Goal: Obtain resource: Obtain resource

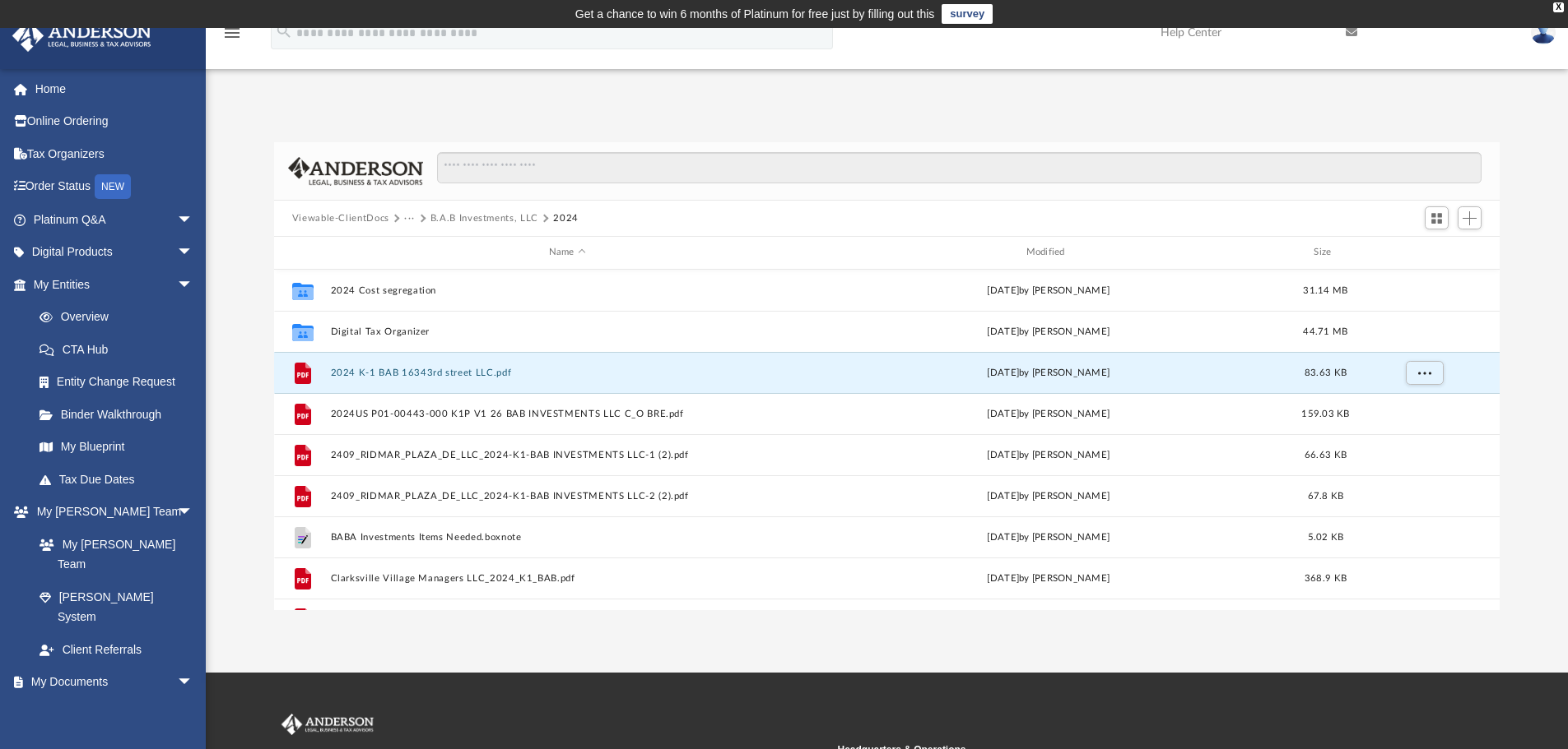
scroll to position [362, 1213]
click at [71, 667] on link "My Documents arrow_drop_down" at bounding box center [114, 683] width 206 height 33
click at [87, 667] on link "My Documents arrow_drop_down" at bounding box center [114, 683] width 206 height 33
click at [363, 213] on button "Viewable-ClientDocs" at bounding box center [341, 218] width 97 height 15
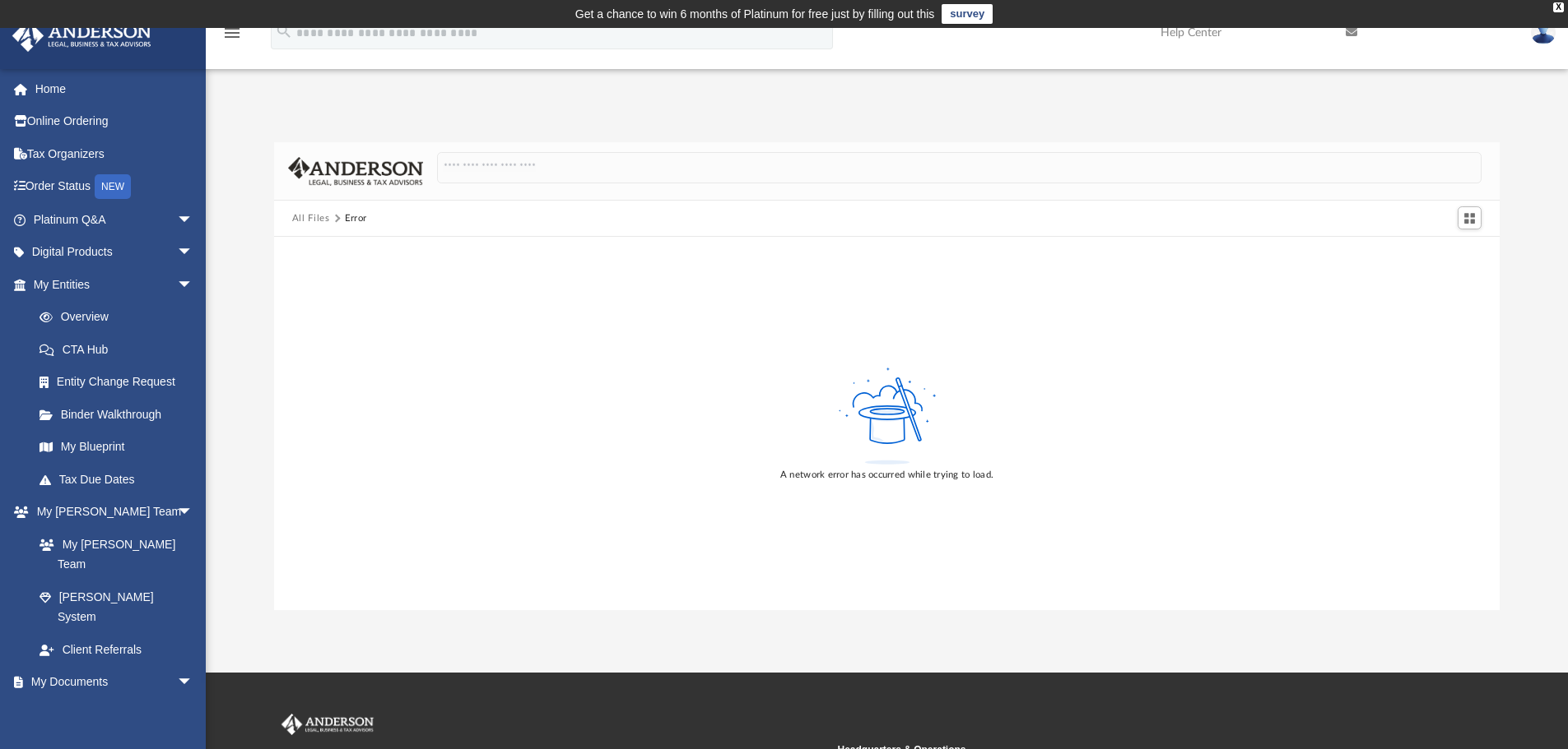
click at [314, 225] on button "All Files" at bounding box center [311, 218] width 38 height 15
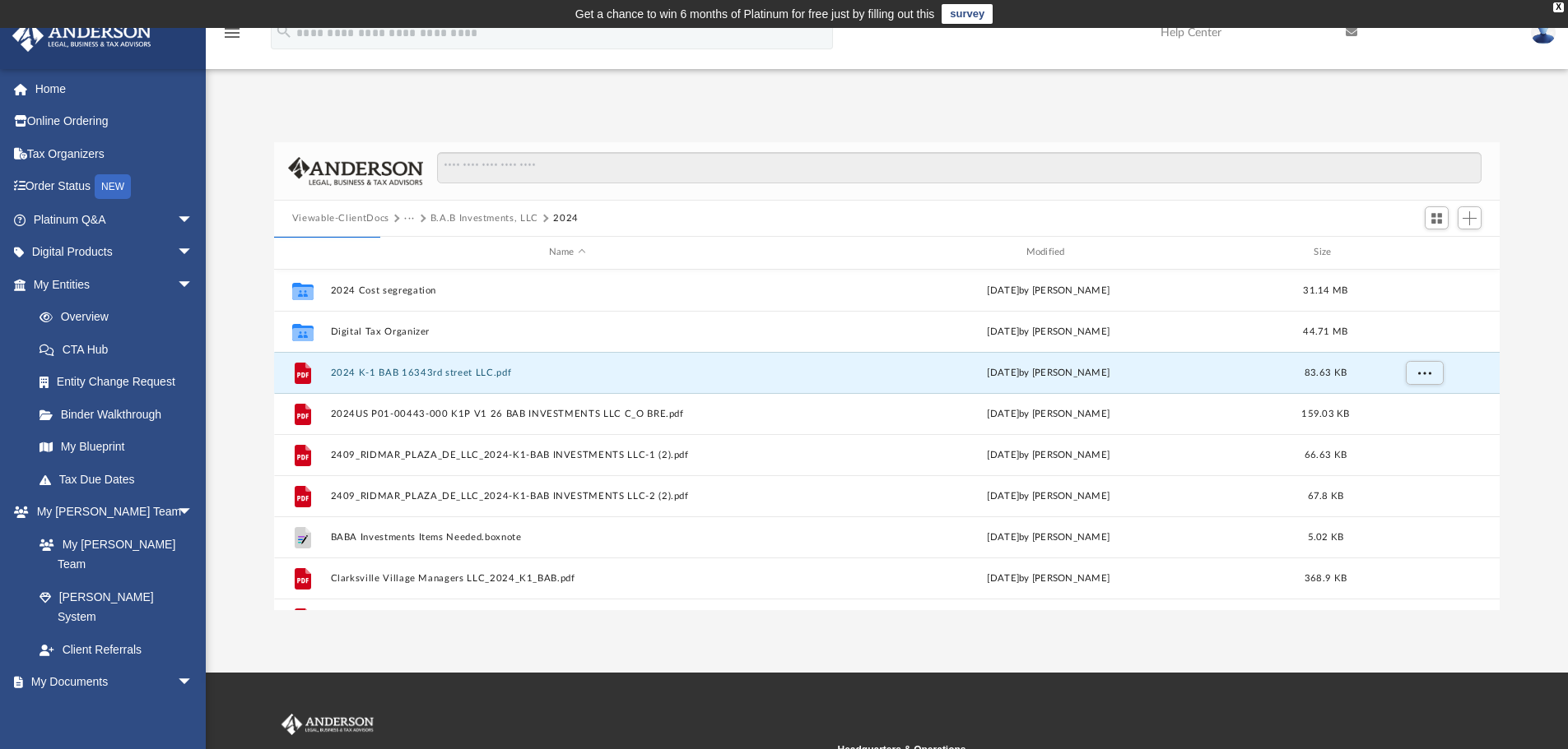
click at [330, 218] on button "Viewable-ClientDocs" at bounding box center [341, 218] width 97 height 15
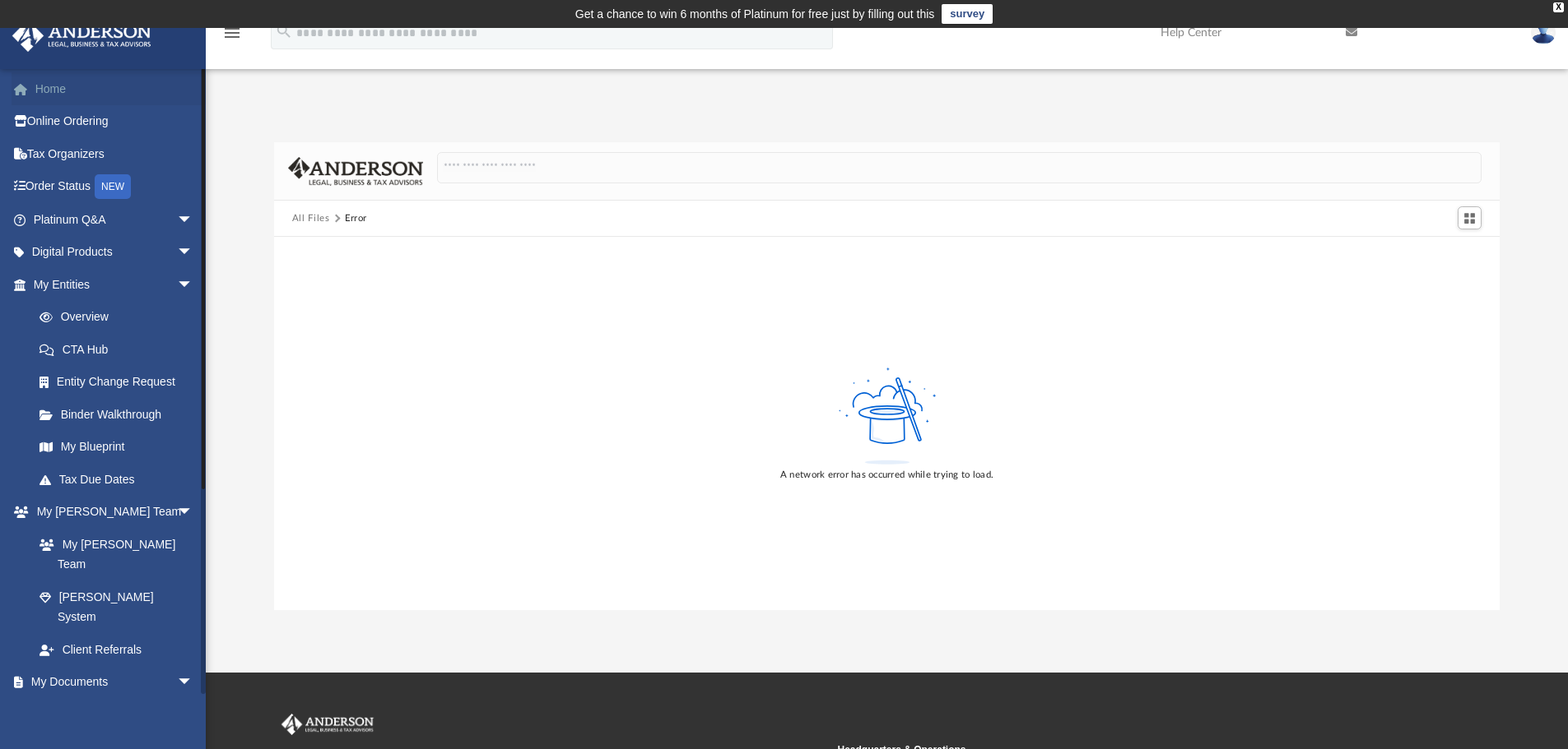
click at [56, 91] on link "Home" at bounding box center [114, 89] width 206 height 33
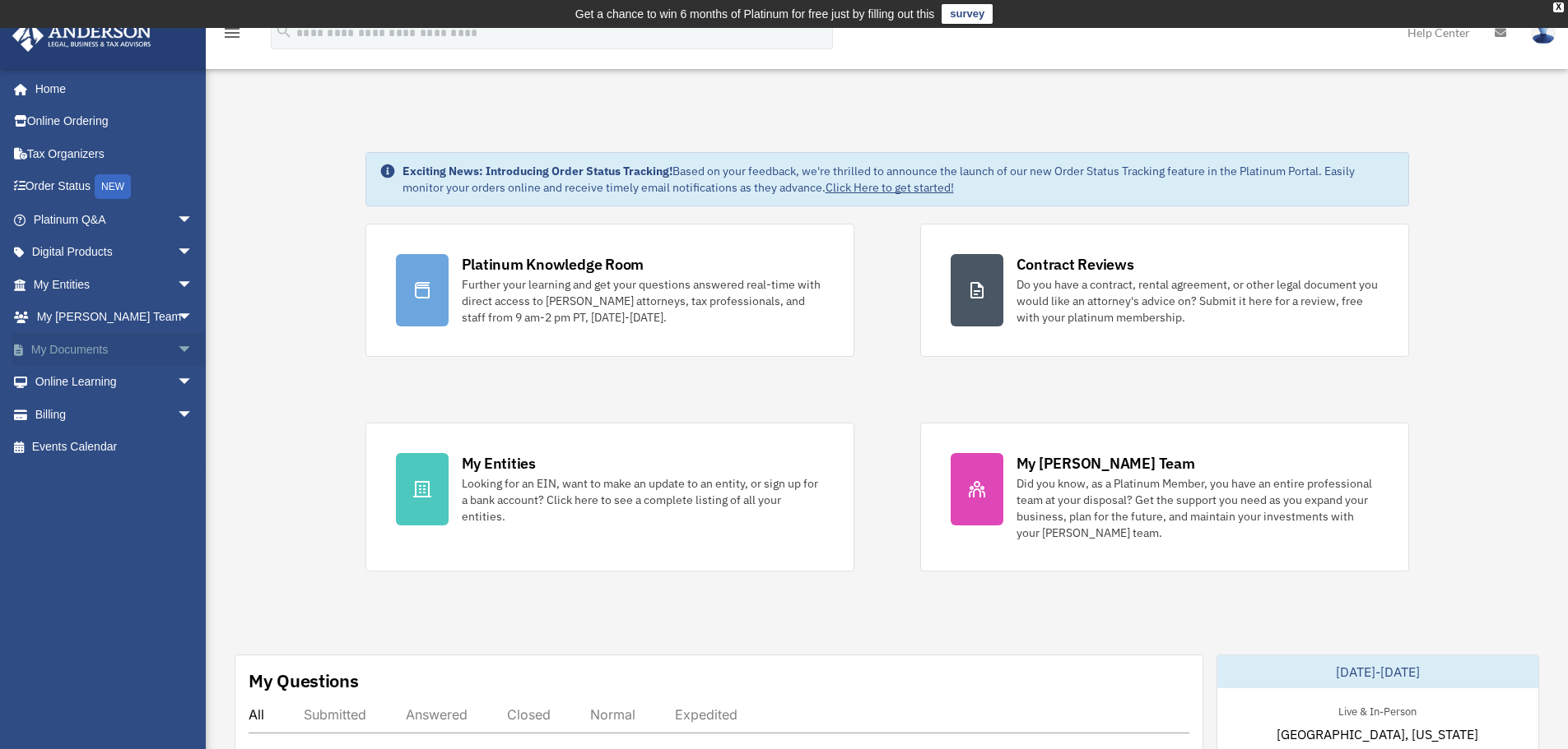
click at [80, 347] on link "My Documents arrow_drop_down" at bounding box center [114, 349] width 206 height 33
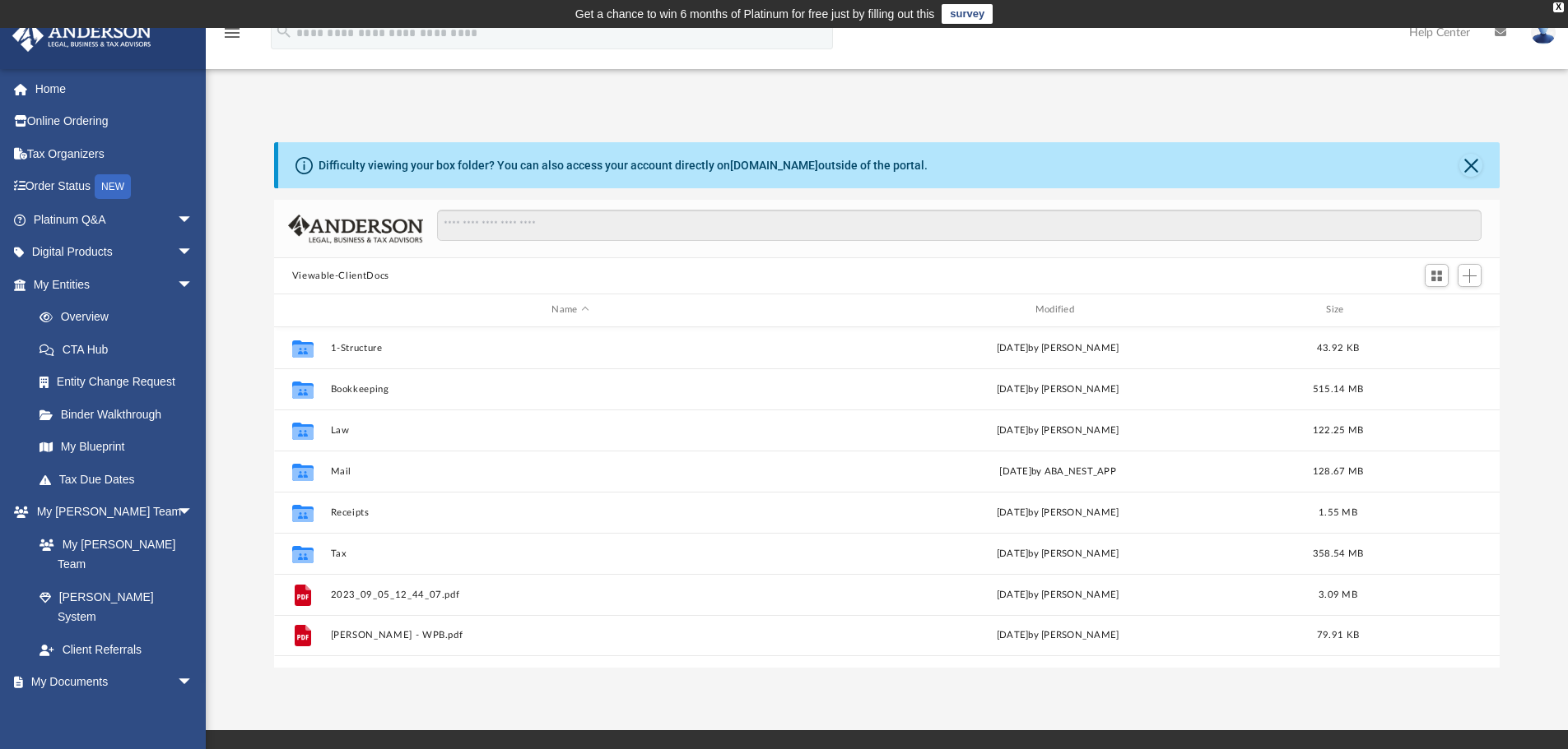
scroll to position [362, 1213]
click at [1469, 167] on button "Close" at bounding box center [1470, 165] width 23 height 23
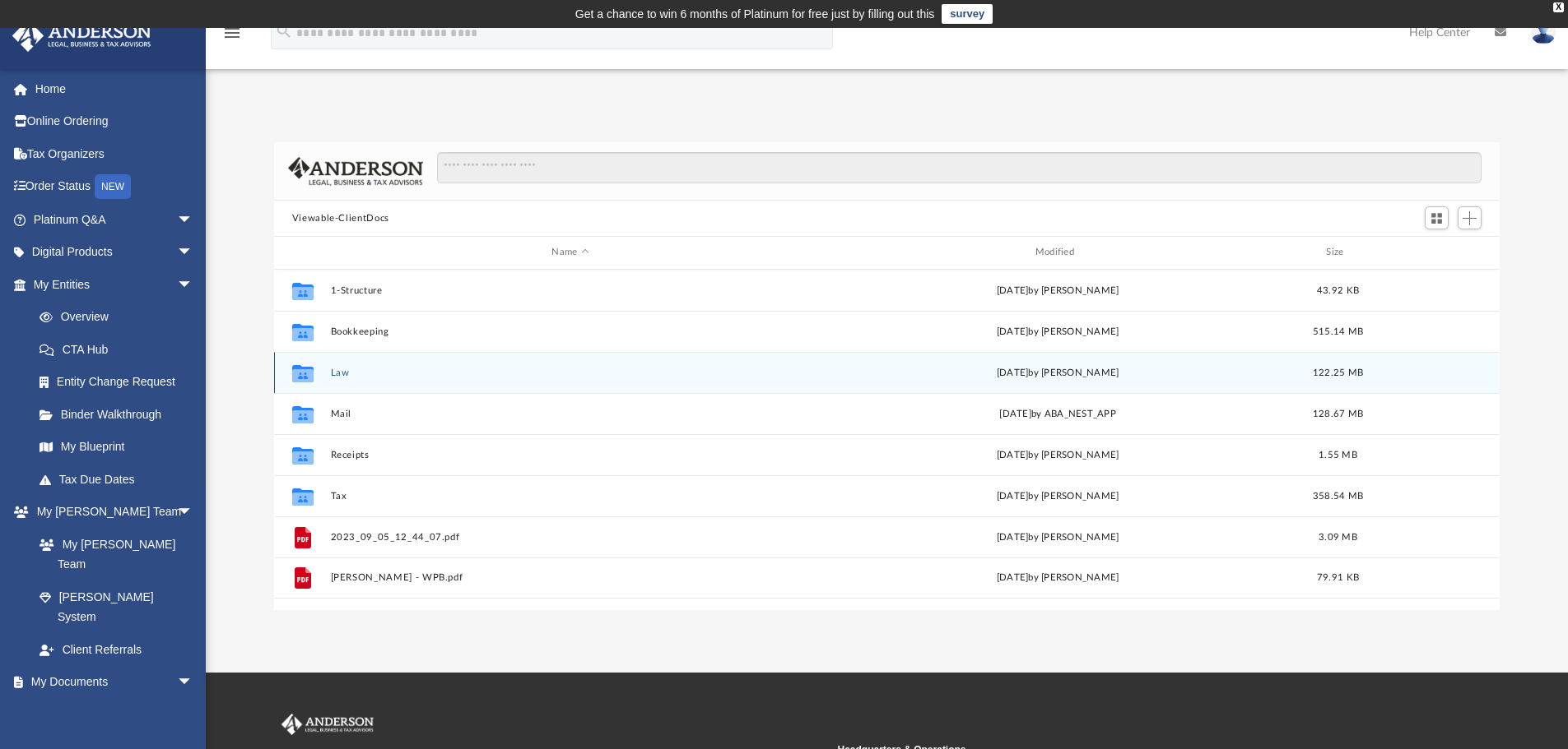
click at [343, 374] on button "Law" at bounding box center [570, 373] width 480 height 10
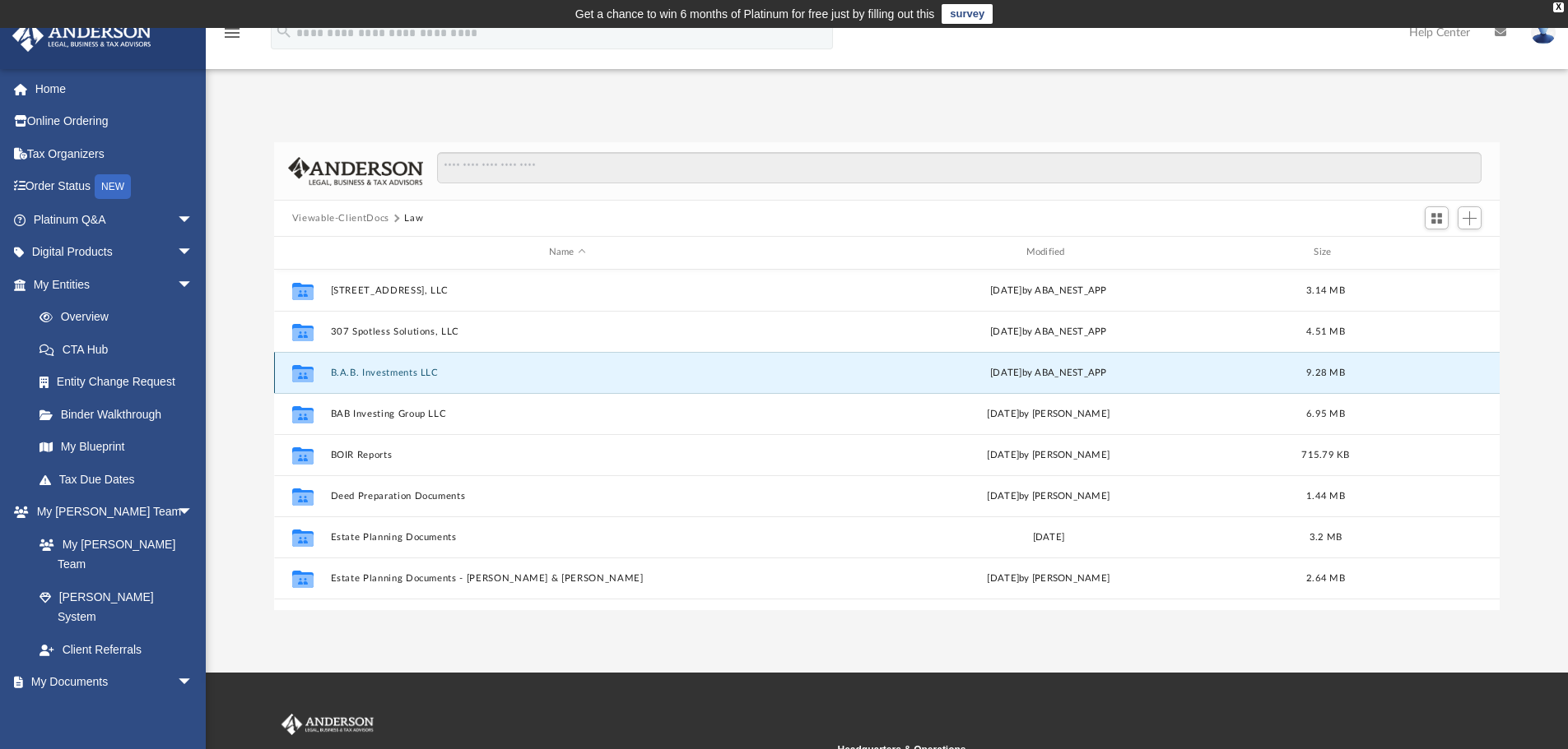
click at [365, 376] on button "B.A.B. Investments LLC" at bounding box center [567, 373] width 474 height 10
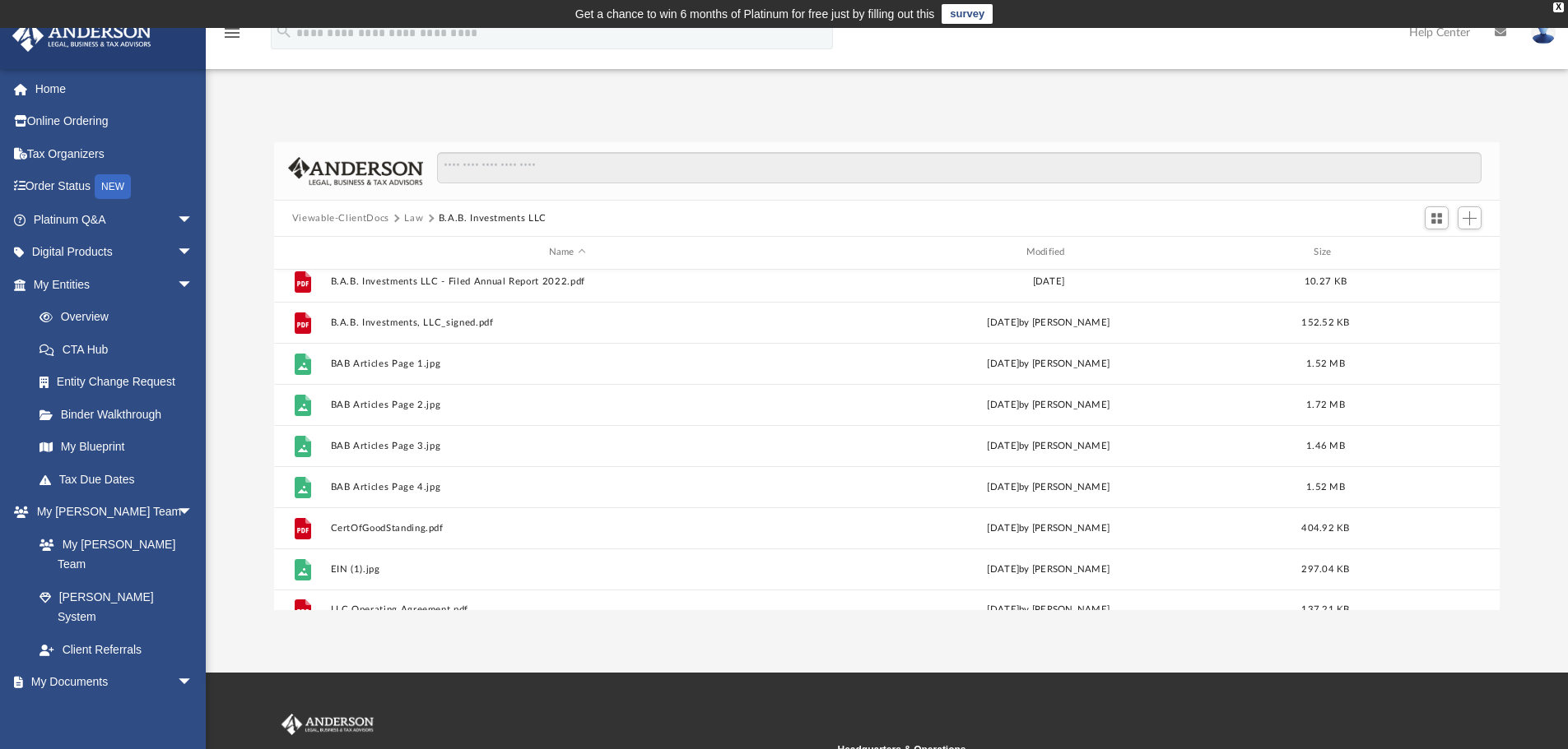
scroll to position [317, 0]
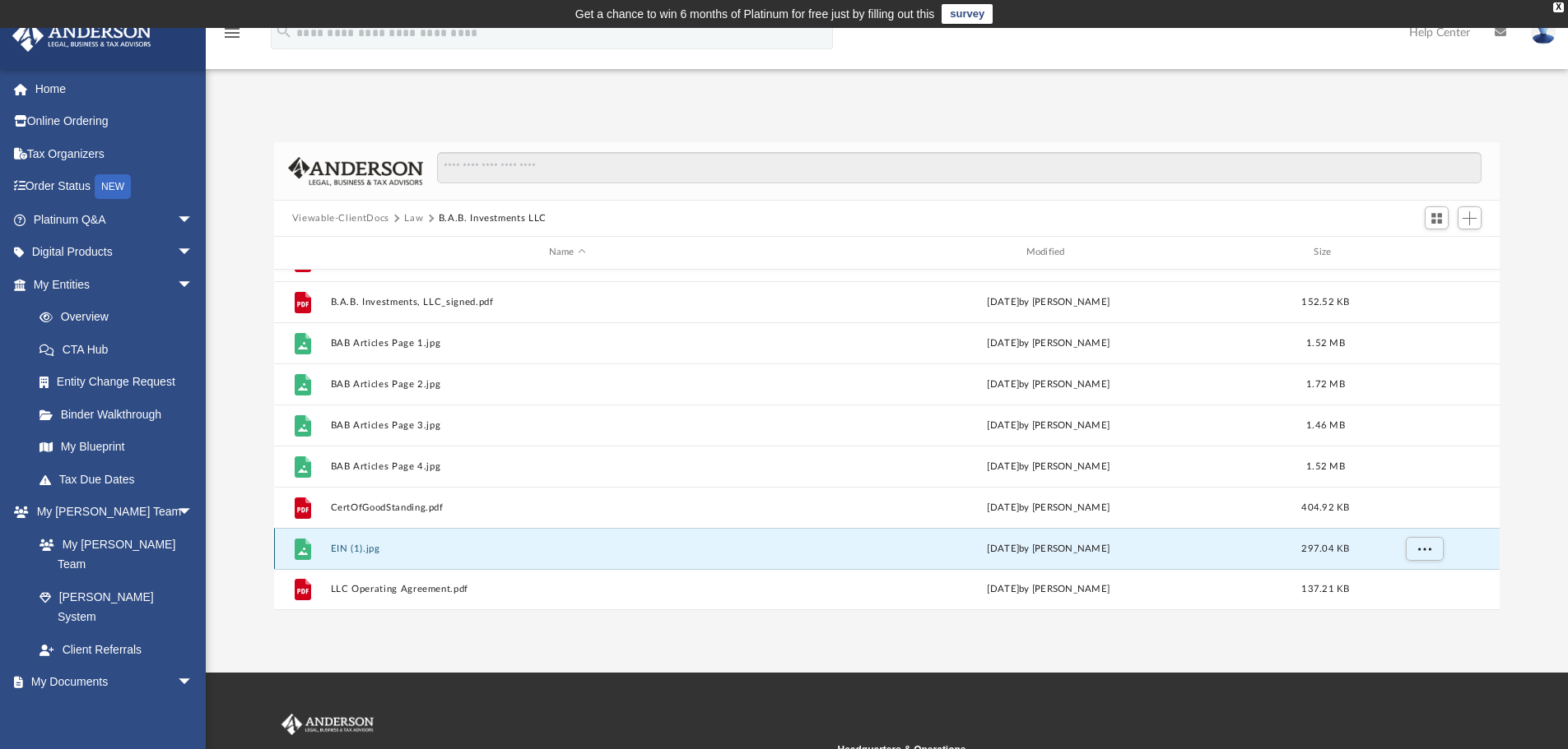
click at [356, 554] on button "EIN (1).jpg" at bounding box center [567, 549] width 474 height 10
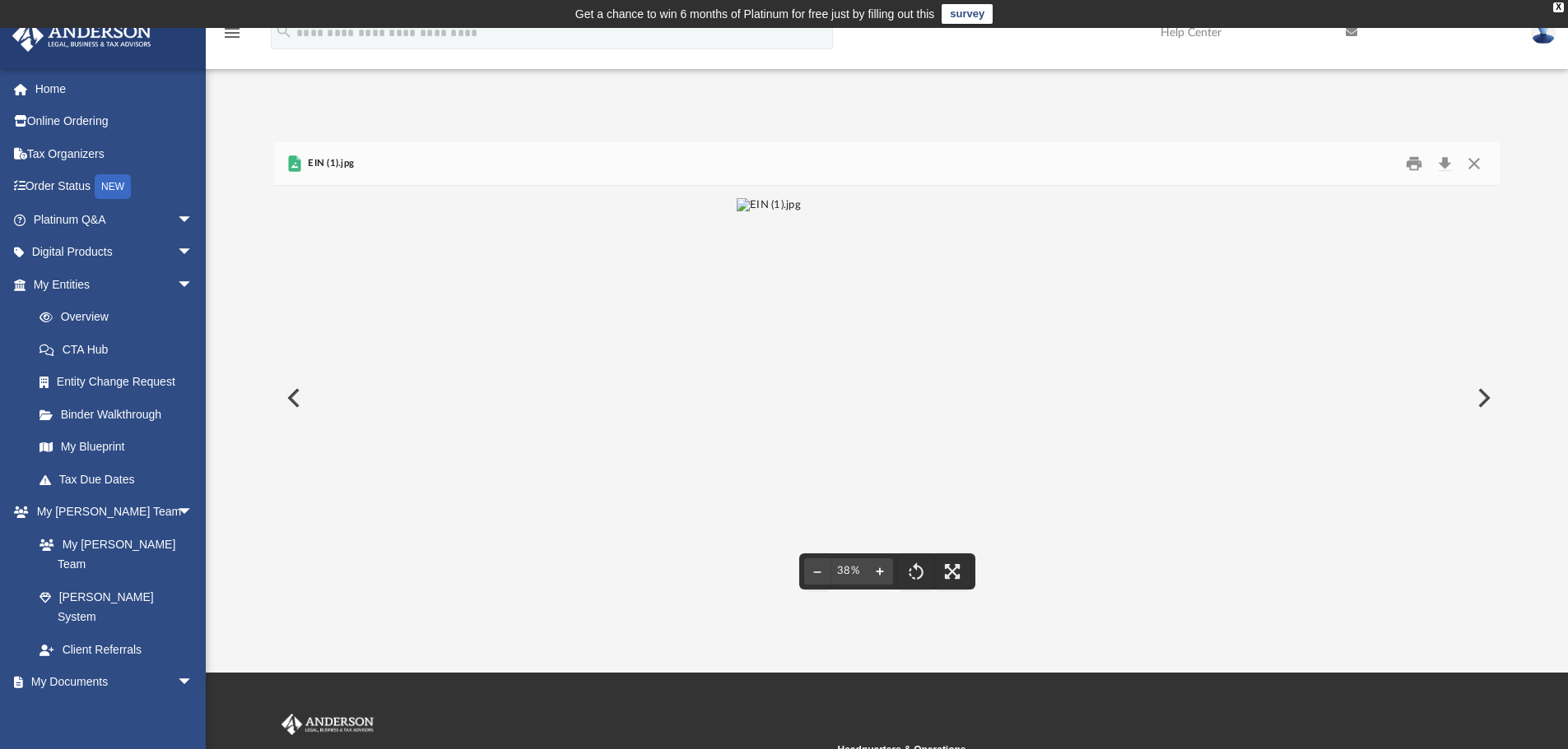
click at [881, 573] on button "File preview" at bounding box center [879, 572] width 26 height 36
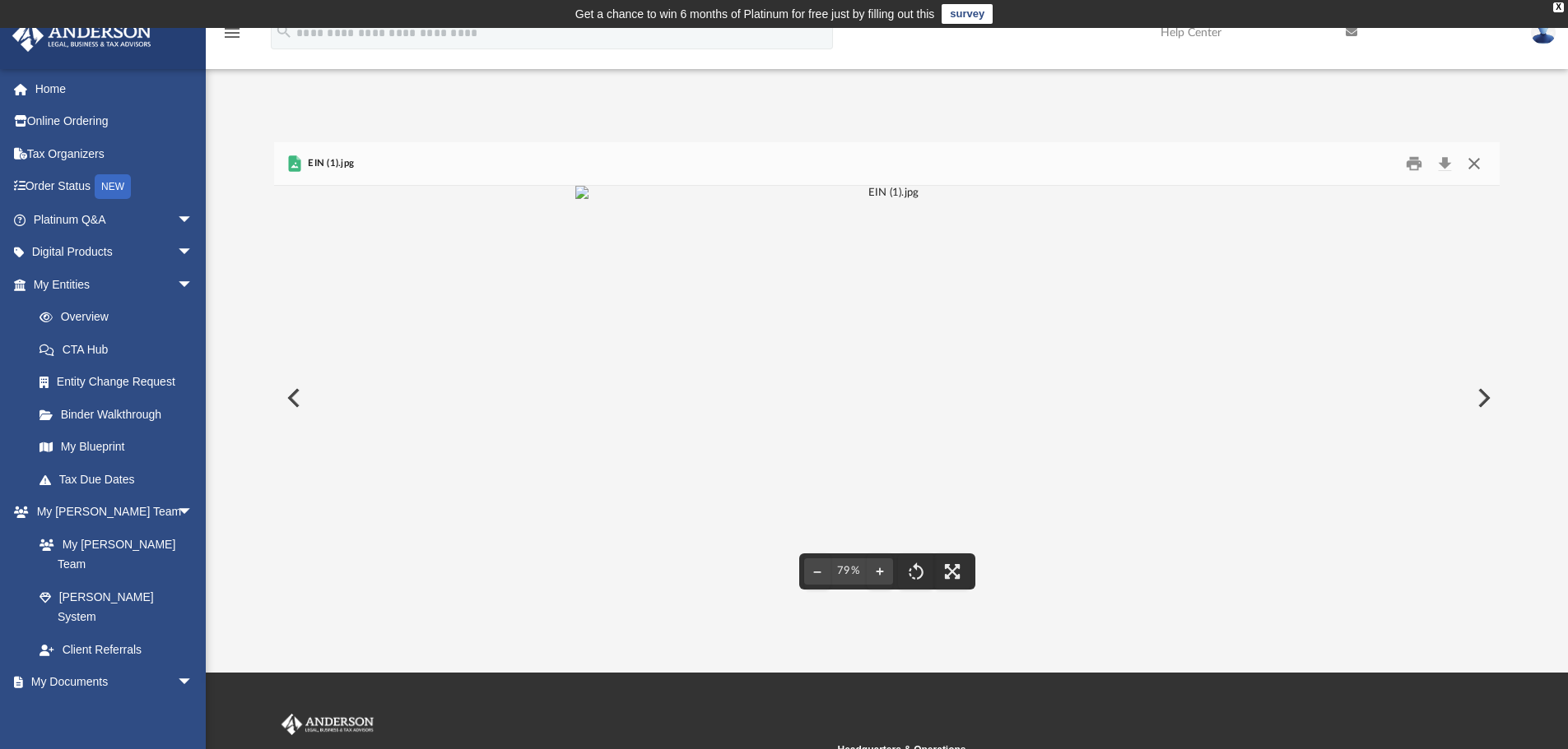
click at [1475, 164] on button "Close" at bounding box center [1473, 164] width 29 height 25
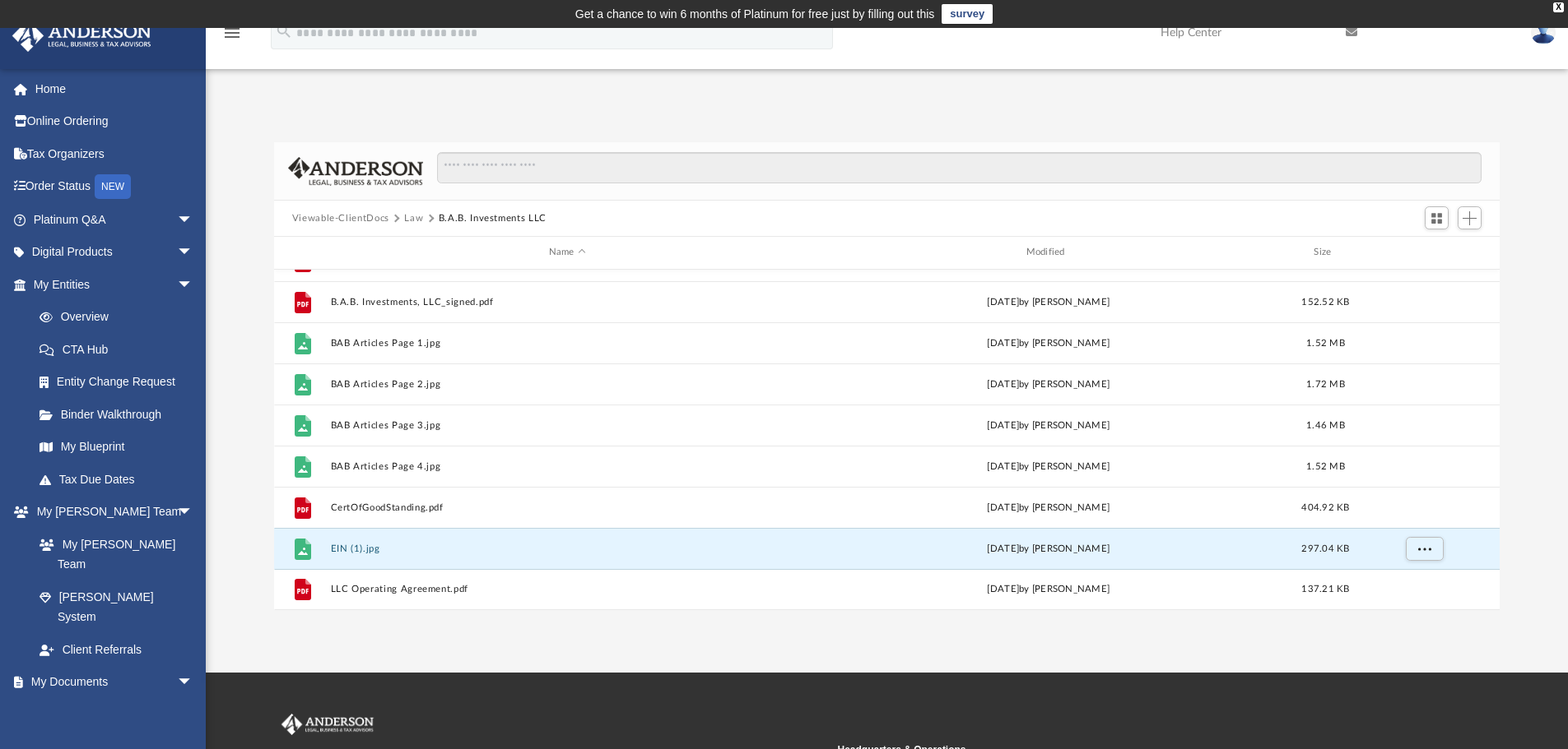
click at [415, 217] on button "Law" at bounding box center [414, 218] width 19 height 15
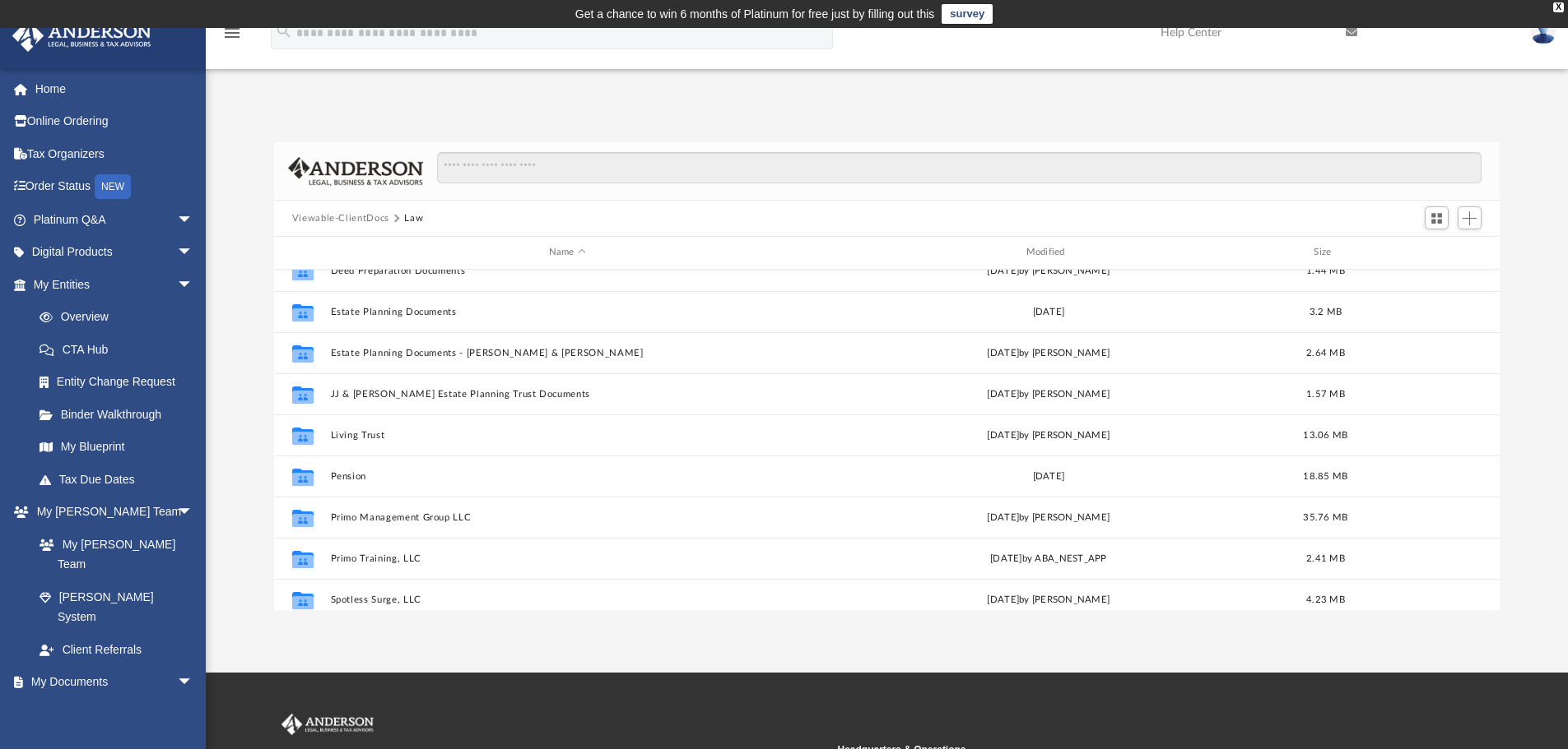
scroll to position [265, 0]
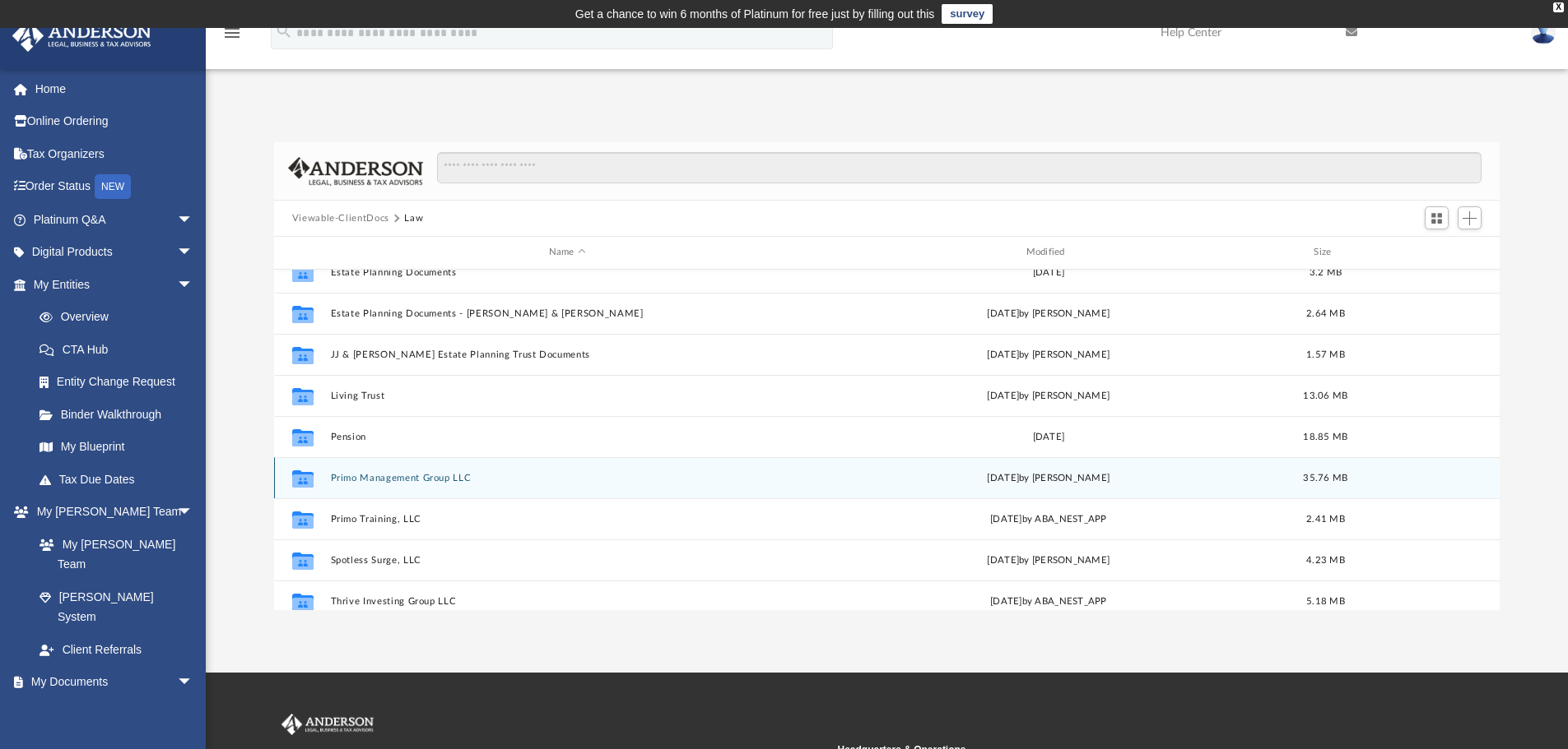
click at [426, 479] on button "Primo Management Group LLC" at bounding box center [567, 479] width 474 height 10
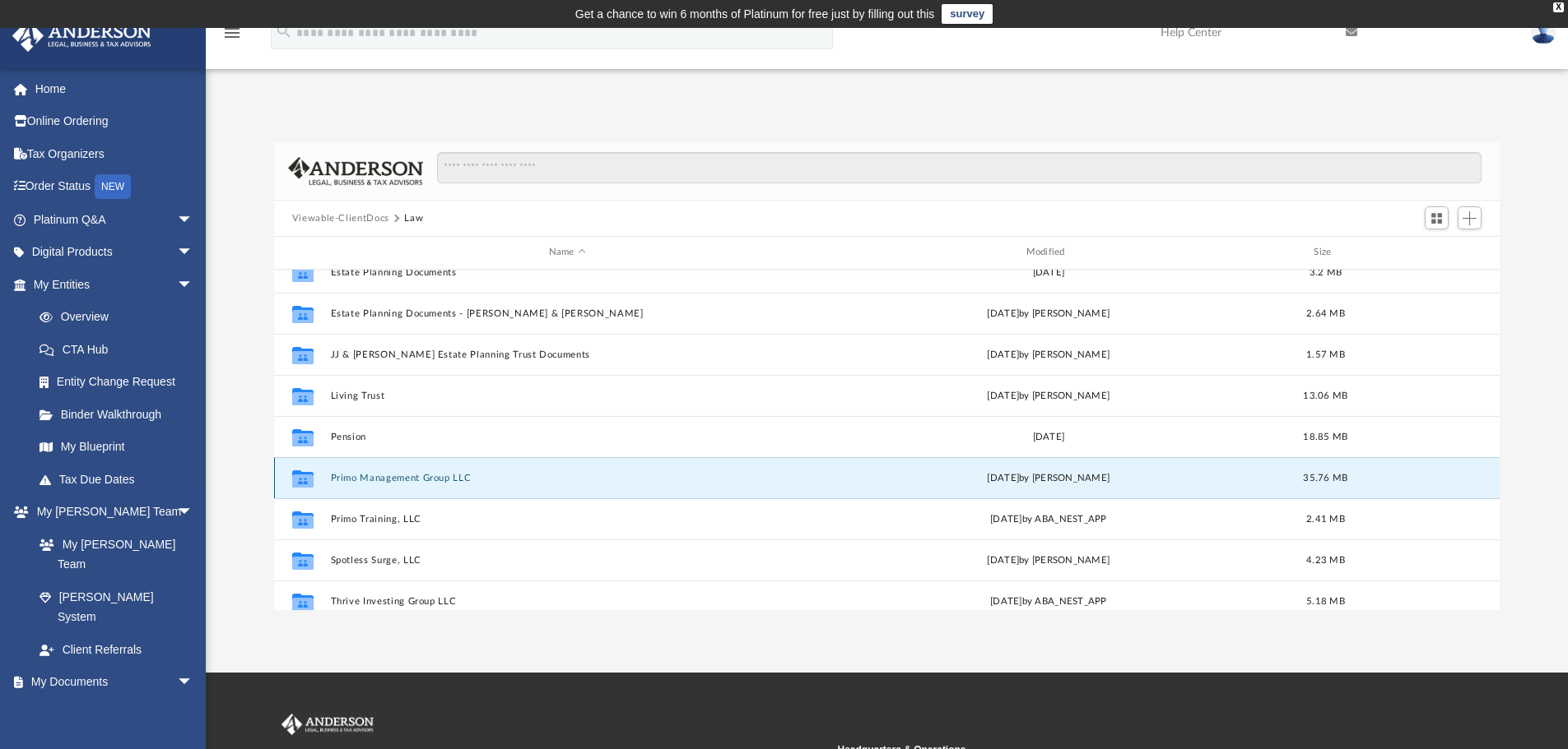
click at [426, 479] on button "Primo Management Group LLC" at bounding box center [567, 479] width 474 height 10
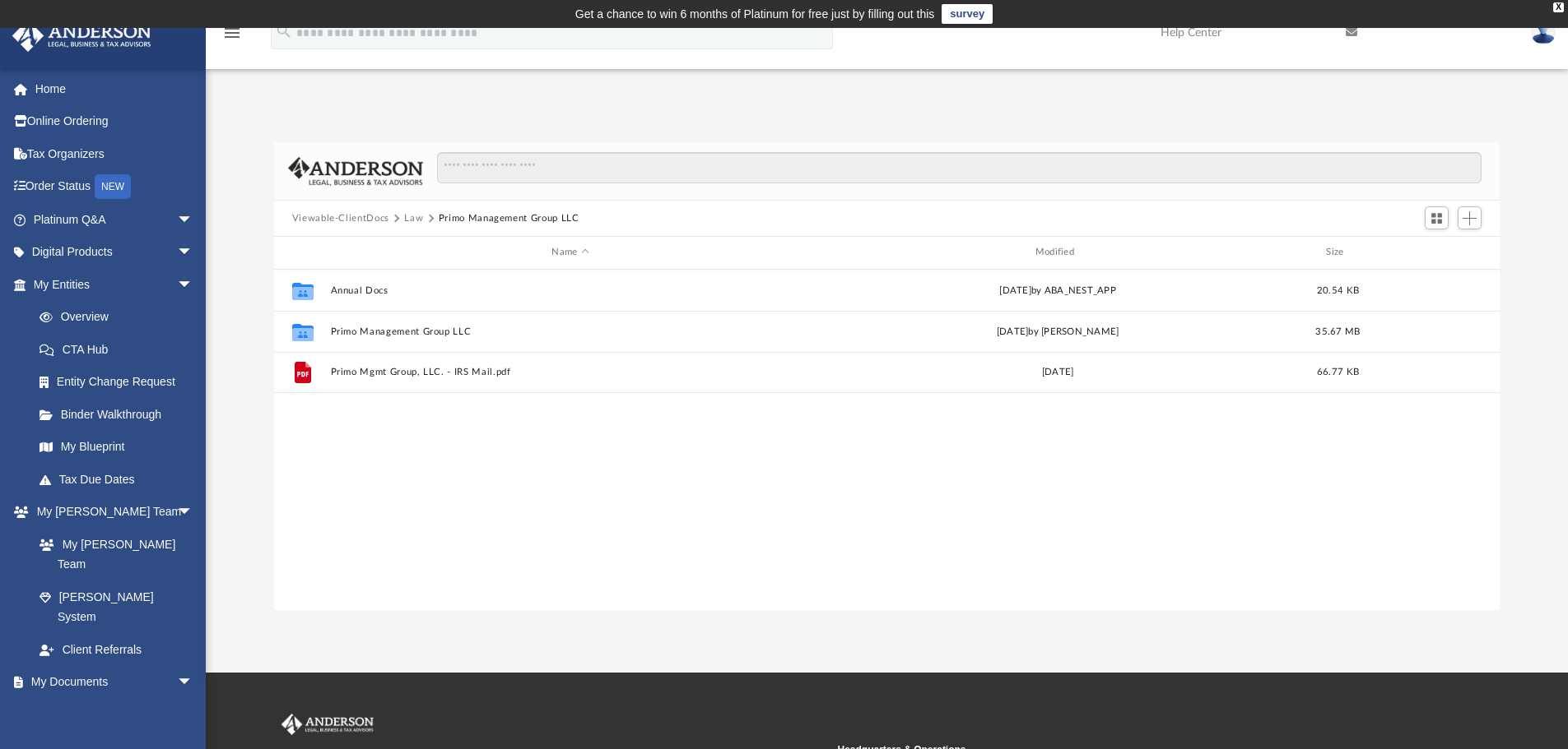
scroll to position [0, 0]
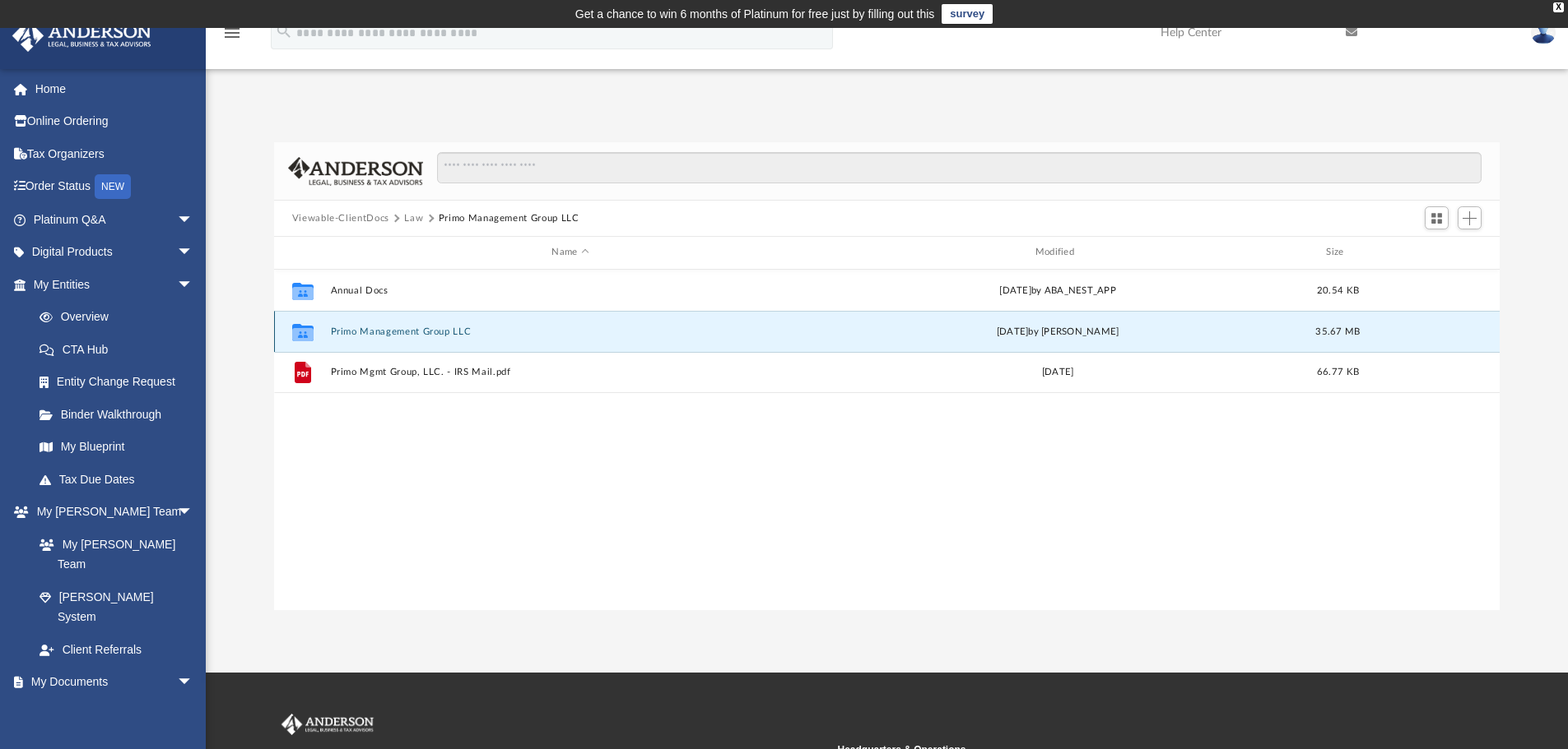
click at [398, 328] on button "Primo Management Group LLC" at bounding box center [570, 332] width 480 height 10
click at [366, 332] on button "Initial Docs" at bounding box center [570, 331] width 480 height 10
